Goal: Information Seeking & Learning: Learn about a topic

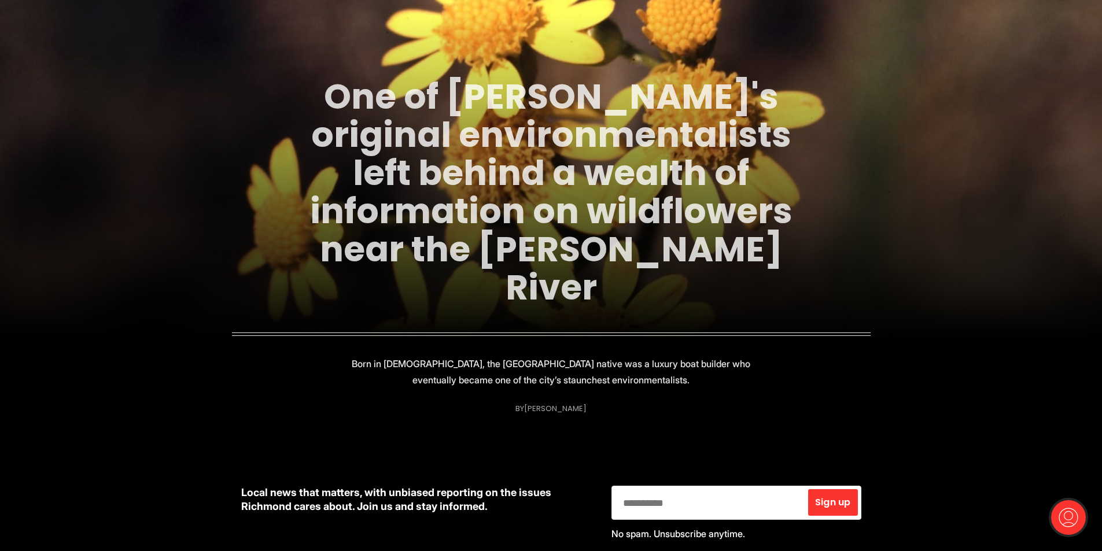
scroll to position [173, 0]
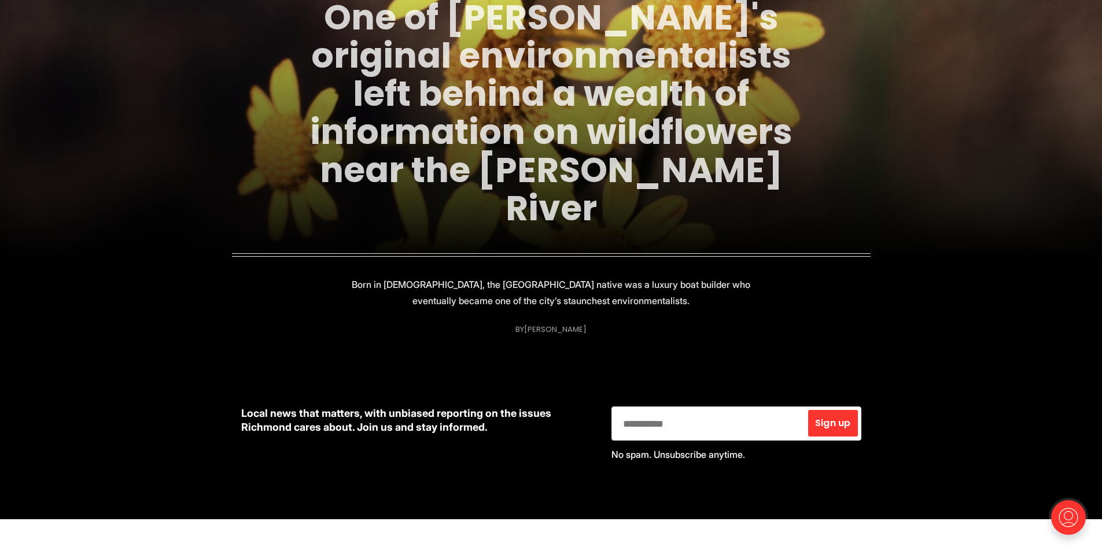
click at [462, 155] on link "One of [PERSON_NAME]'s original environmentalists left behind a wealth of infor…" at bounding box center [551, 112] width 482 height 239
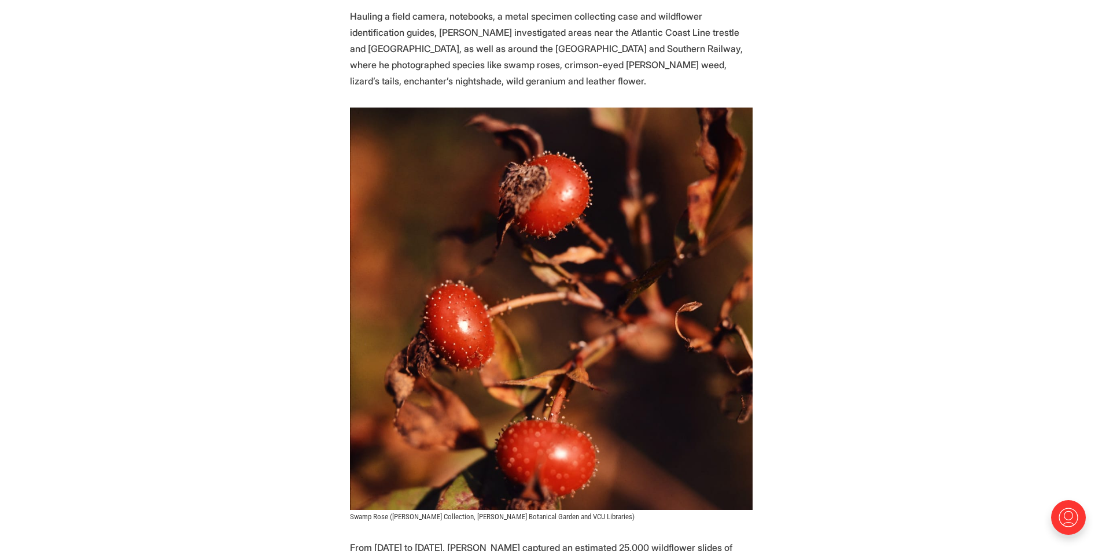
scroll to position [1677, 0]
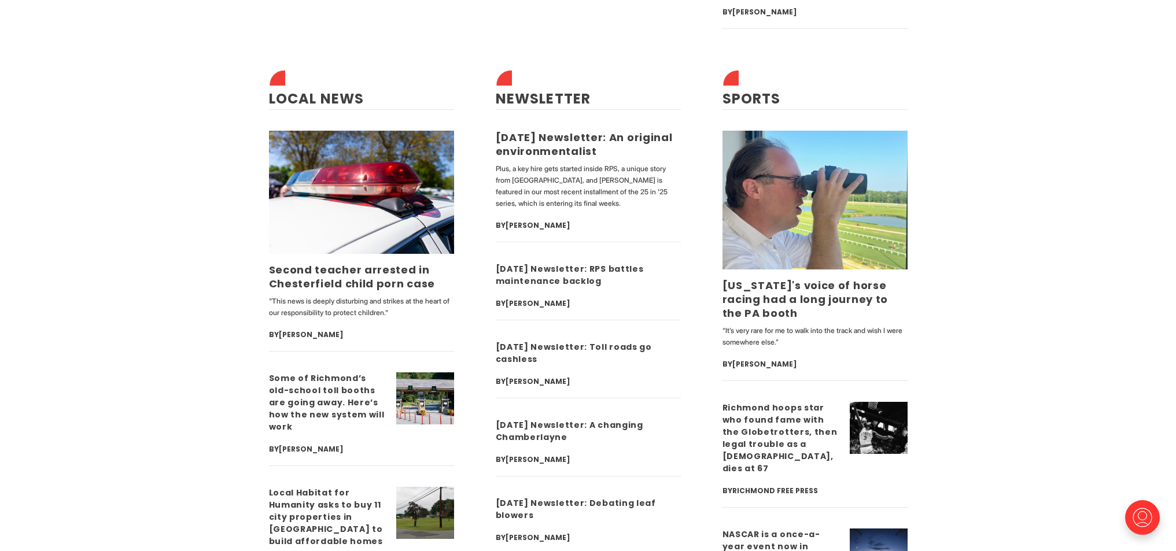
scroll to position [3585, 0]
